Goal: Find specific page/section: Find specific page/section

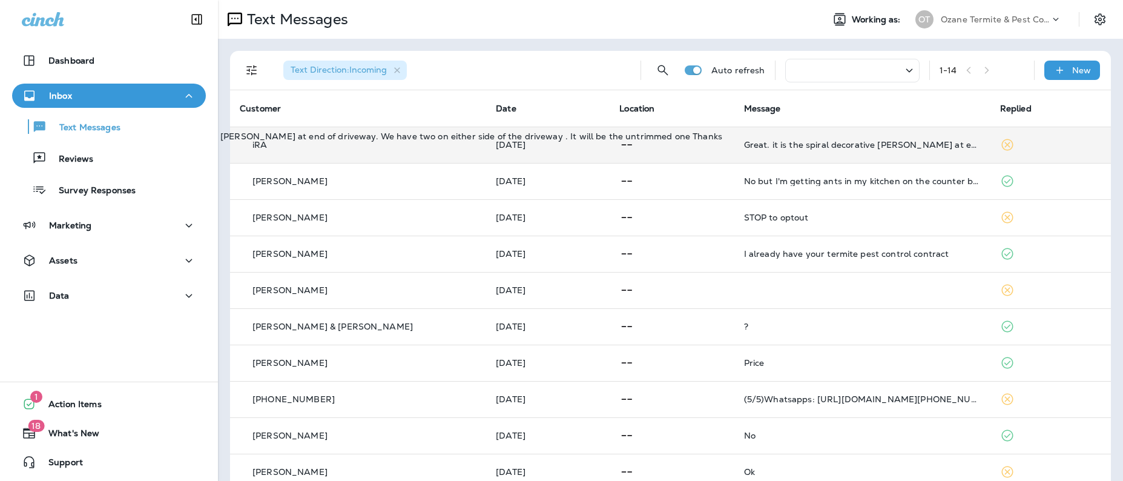
click at [877, 147] on div "Great. it is the spiral decorative [PERSON_NAME] at end of driveway. We have tw…" at bounding box center [862, 145] width 237 height 10
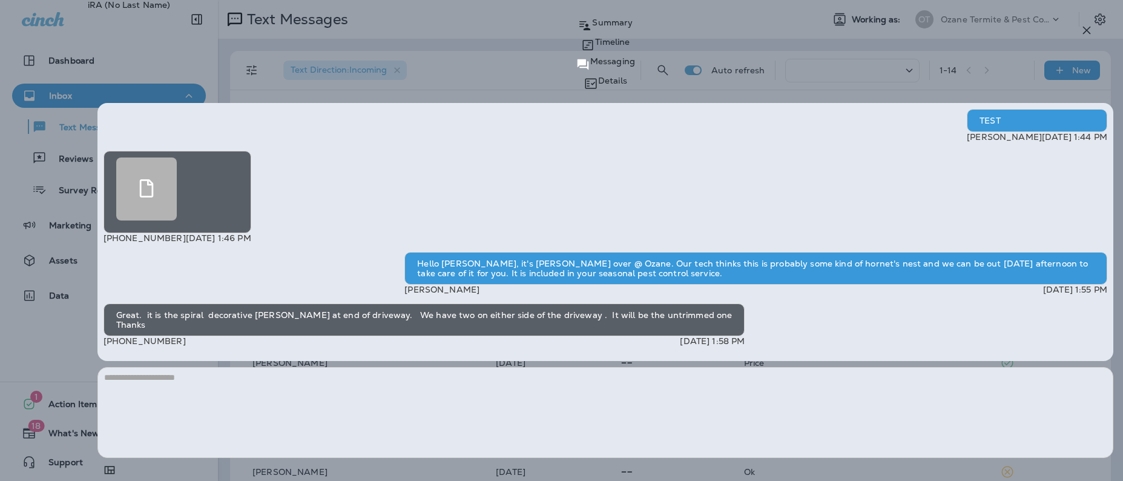
click at [1087, 31] on icon "button" at bounding box center [1087, 31] width 8 height 8
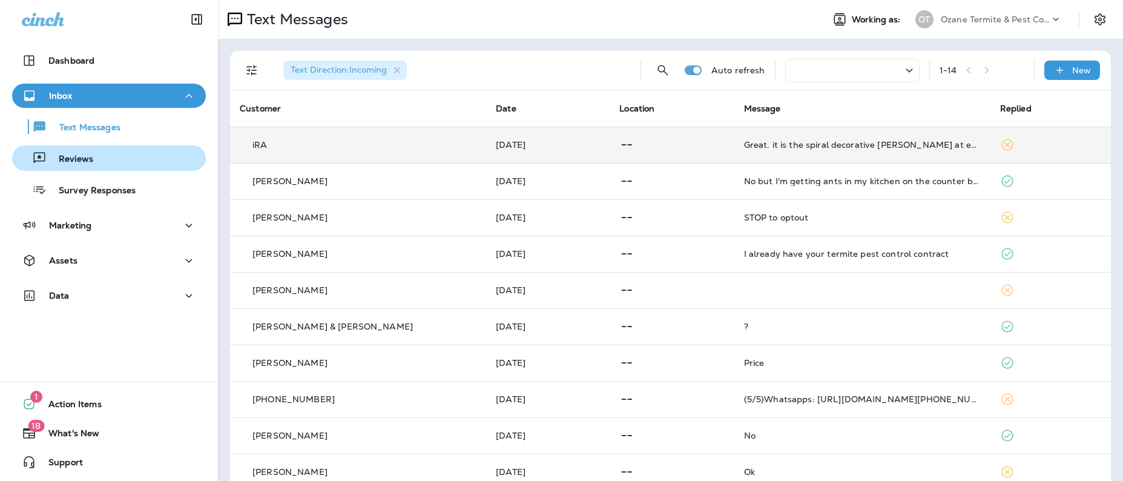
click at [78, 156] on p "Reviews" at bounding box center [70, 159] width 47 height 11
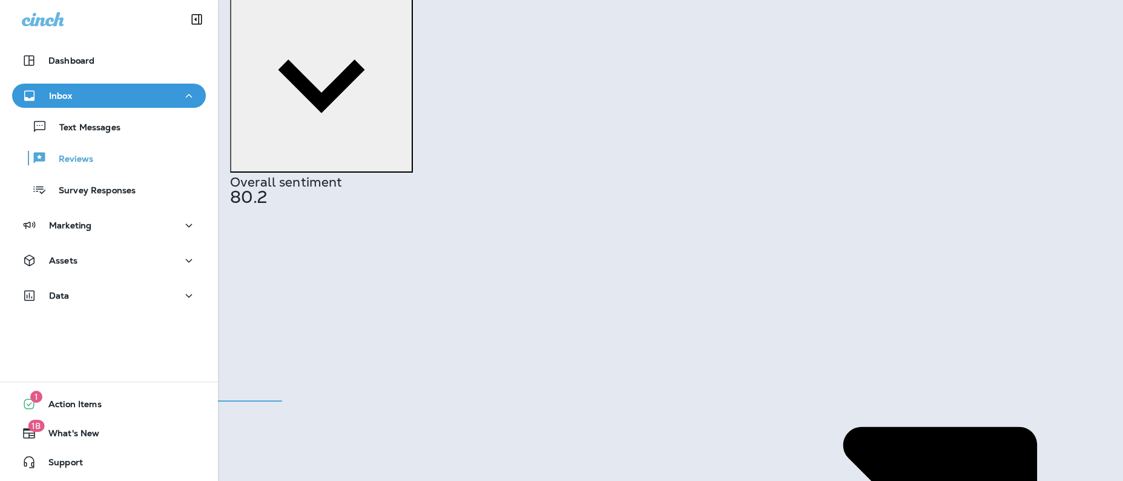
scroll to position [182, 0]
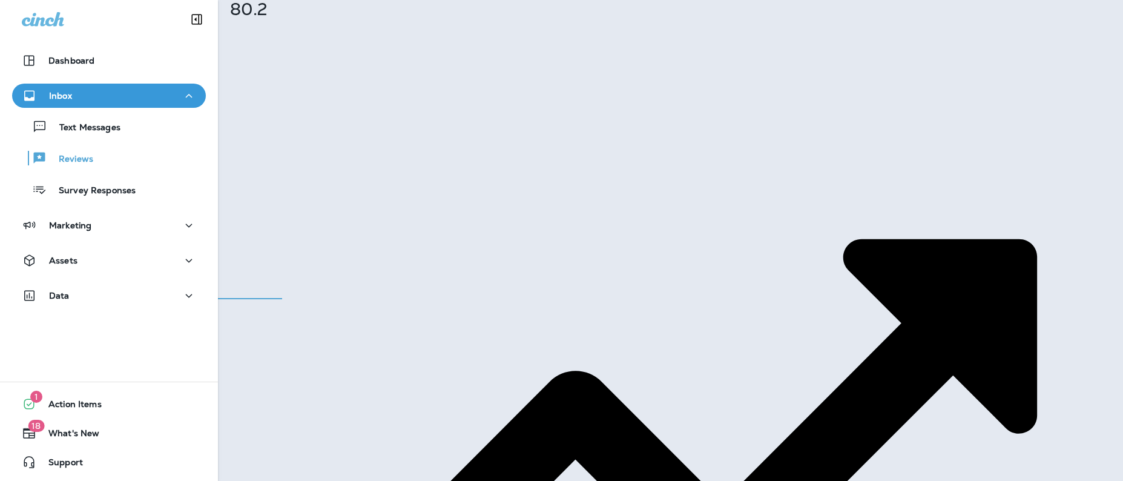
drag, startPoint x: 320, startPoint y: 182, endPoint x: 234, endPoint y: 178, distance: 86.6
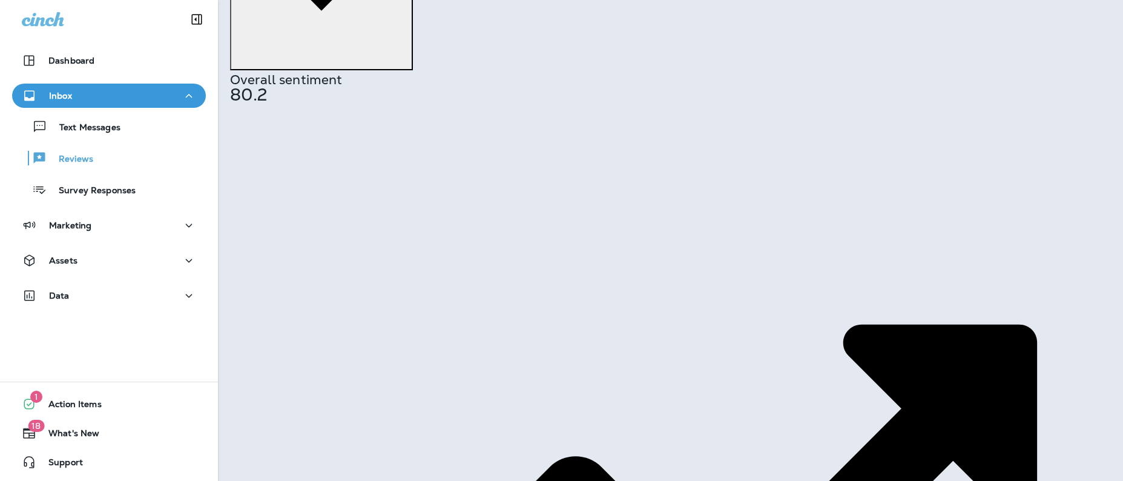
scroll to position [0, 0]
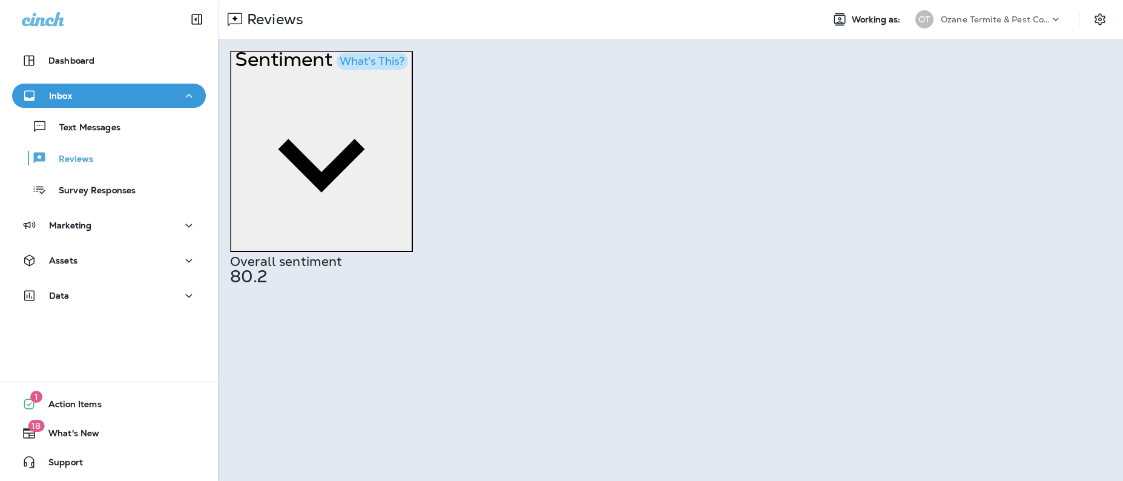
drag, startPoint x: 310, startPoint y: 359, endPoint x: 241, endPoint y: 363, distance: 69.7
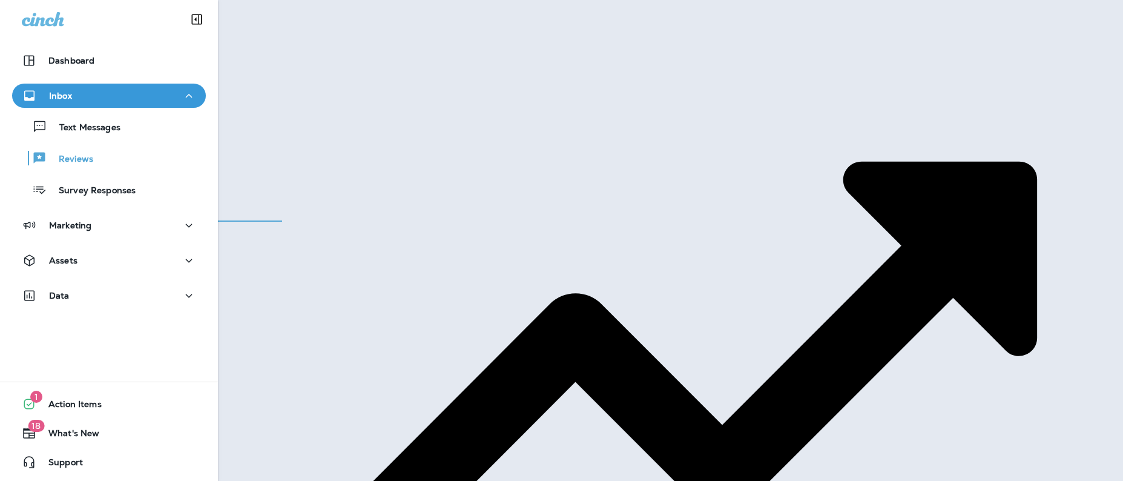
scroll to position [261, 0]
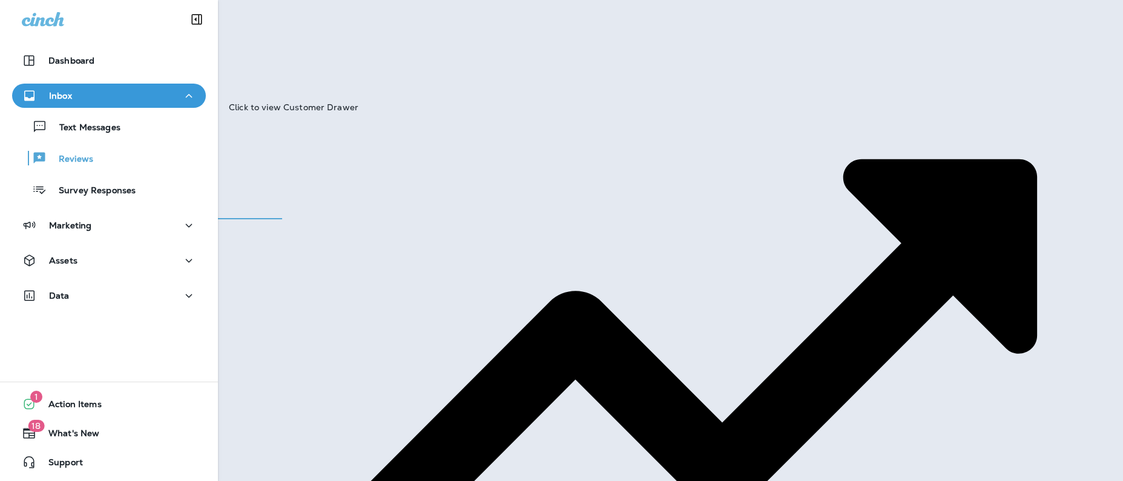
drag, startPoint x: 315, startPoint y: 99, endPoint x: 241, endPoint y: 99, distance: 73.8
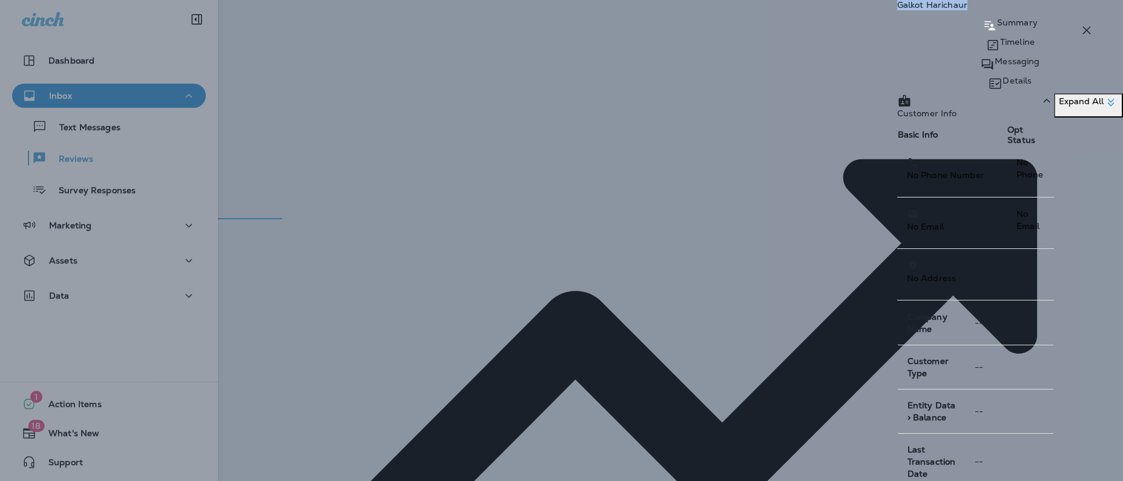
drag, startPoint x: 844, startPoint y: 36, endPoint x: 724, endPoint y: 32, distance: 120.5
click at [897, 10] on p "[PERSON_NAME]" at bounding box center [1010, 5] width 226 height 10
copy p "[PERSON_NAME]"
